Goal: Task Accomplishment & Management: Use online tool/utility

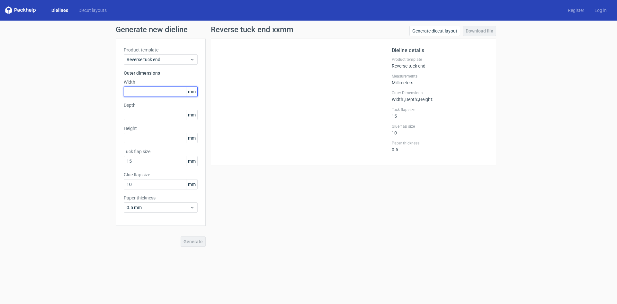
click at [146, 94] on input "text" at bounding box center [161, 91] width 74 height 10
type input "80"
type input "65"
type input "150"
click at [181, 236] on button "Generate" at bounding box center [193, 241] width 25 height 10
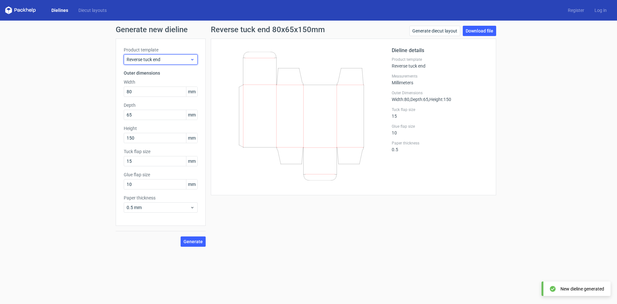
click at [181, 59] on span "Reverse tuck end" at bounding box center [158, 59] width 63 height 6
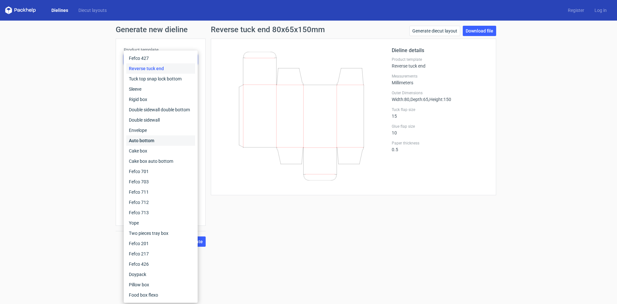
click at [163, 137] on div "Auto bottom" at bounding box center [160, 140] width 69 height 10
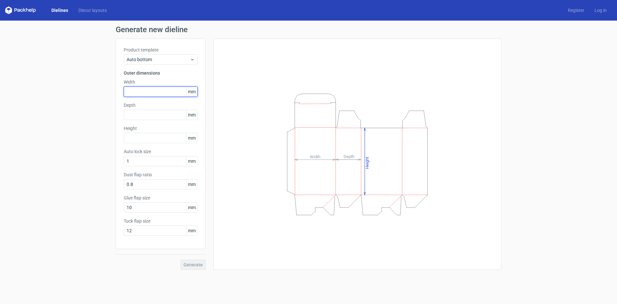
click at [134, 91] on input "text" at bounding box center [161, 91] width 74 height 10
type input "80"
type input "65"
type input "5"
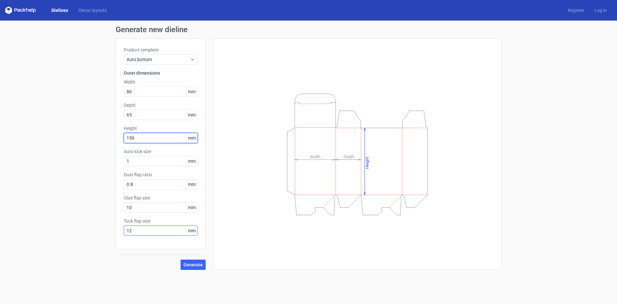
type input "150"
drag, startPoint x: 139, startPoint y: 229, endPoint x: 87, endPoint y: 221, distance: 52.6
click at [87, 221] on div "Generate new dieline Product template Auto bottom Outer dimensions Width 80 mm …" at bounding box center [308, 148] width 617 height 254
click at [189, 269] on button "Generate" at bounding box center [193, 264] width 25 height 10
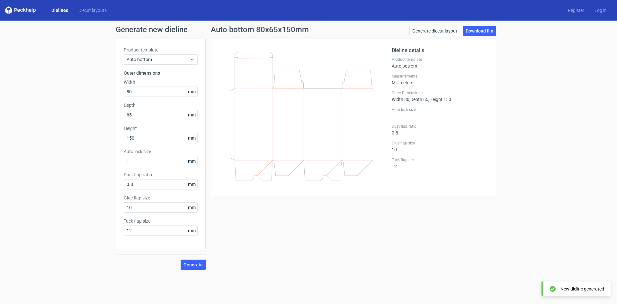
click at [479, 24] on div "Generate new dieline Product template Auto bottom Outer dimensions Width 80 mm …" at bounding box center [308, 148] width 617 height 254
click at [478, 33] on link "Download file" at bounding box center [479, 31] width 33 height 10
click at [540, 185] on div "Generate new dieline Product template Auto bottom Outer dimensions Width 80 mm …" at bounding box center [308, 148] width 617 height 254
